Goal: Information Seeking & Learning: Learn about a topic

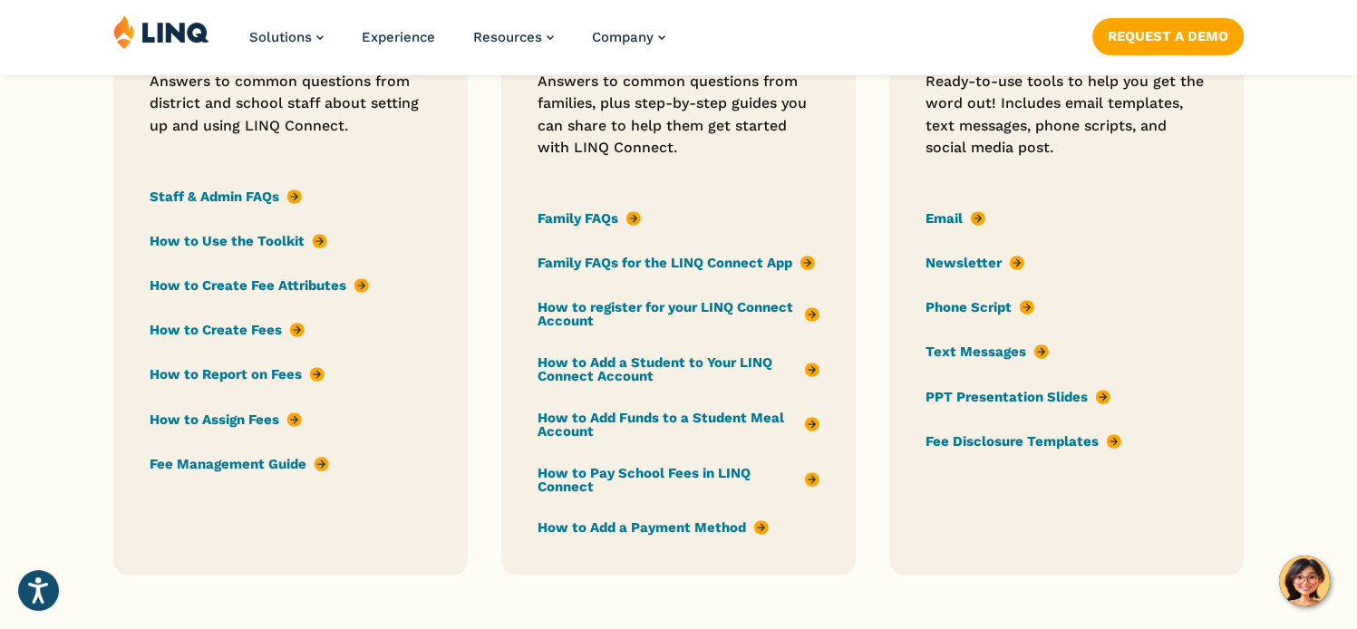
scroll to position [1541, 0]
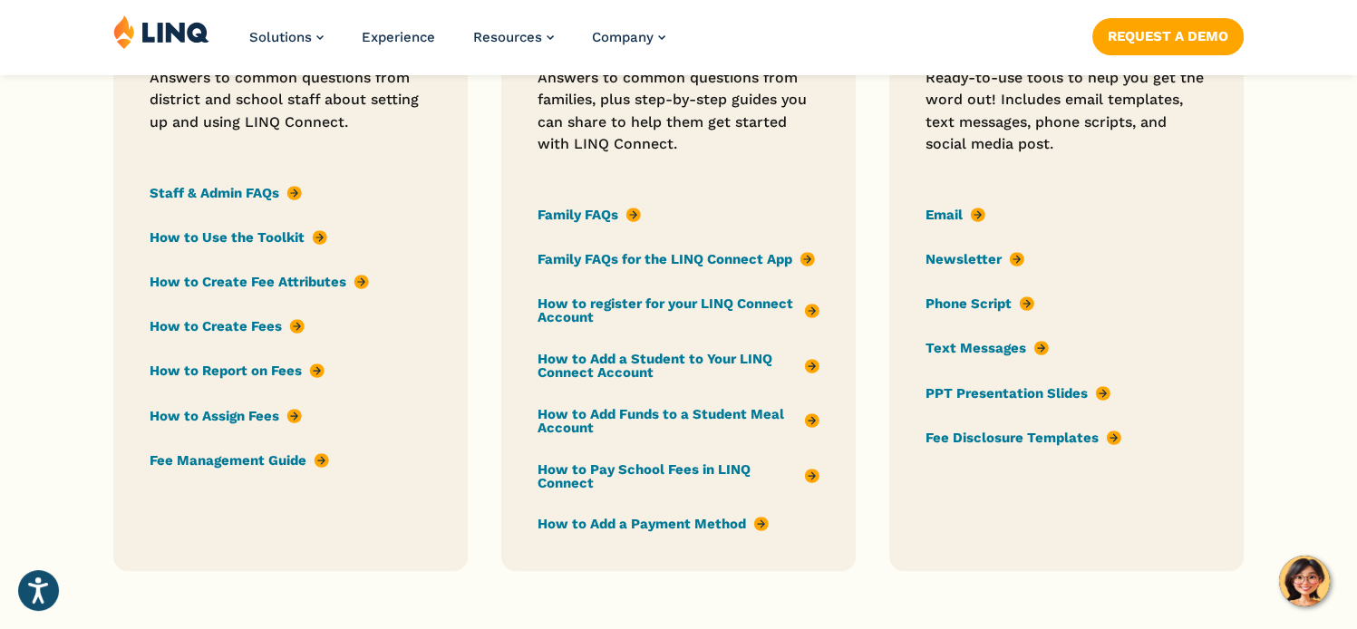
click at [624, 365] on link "How to Add a Student to Your LINQ Connect Account" at bounding box center [679, 366] width 282 height 31
click at [744, 258] on link "Family FAQs for the LINQ Connect App" at bounding box center [676, 259] width 277 height 20
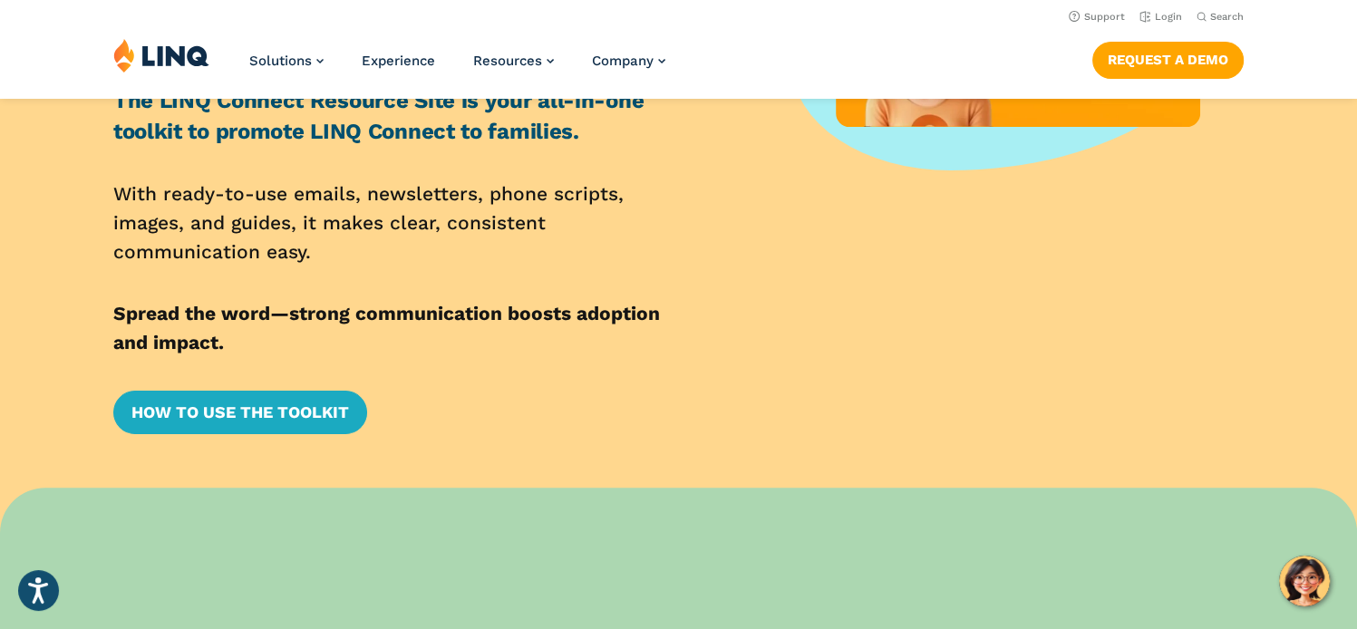
scroll to position [0, 0]
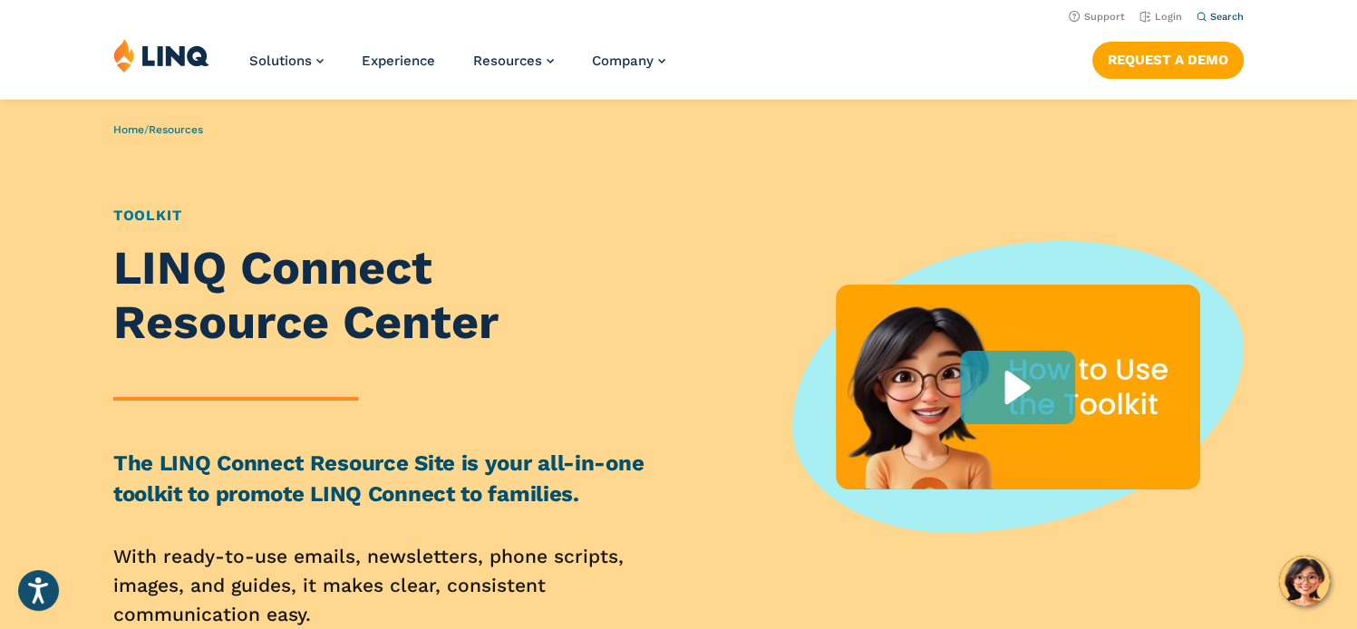
click at [1217, 12] on span "Search" at bounding box center [1227, 17] width 34 height 12
type input "******"
click at [1221, 49] on button "Submit Search" at bounding box center [1221, 49] width 1 height 1
